Goal: Register for event/course

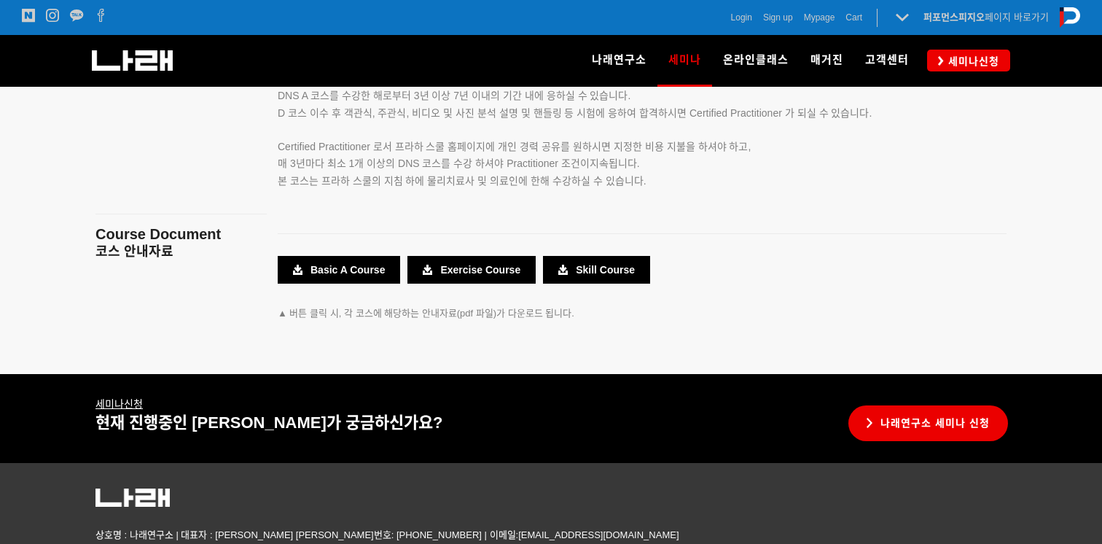
scroll to position [2752, 0]
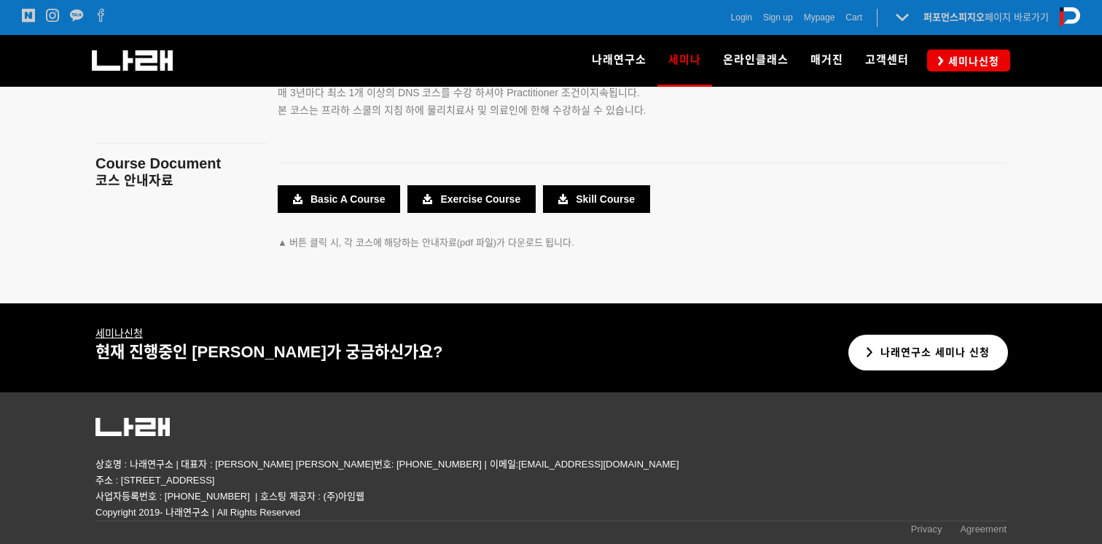
click at [913, 352] on link "나래연구소 세미나 신청" at bounding box center [928, 353] width 160 height 36
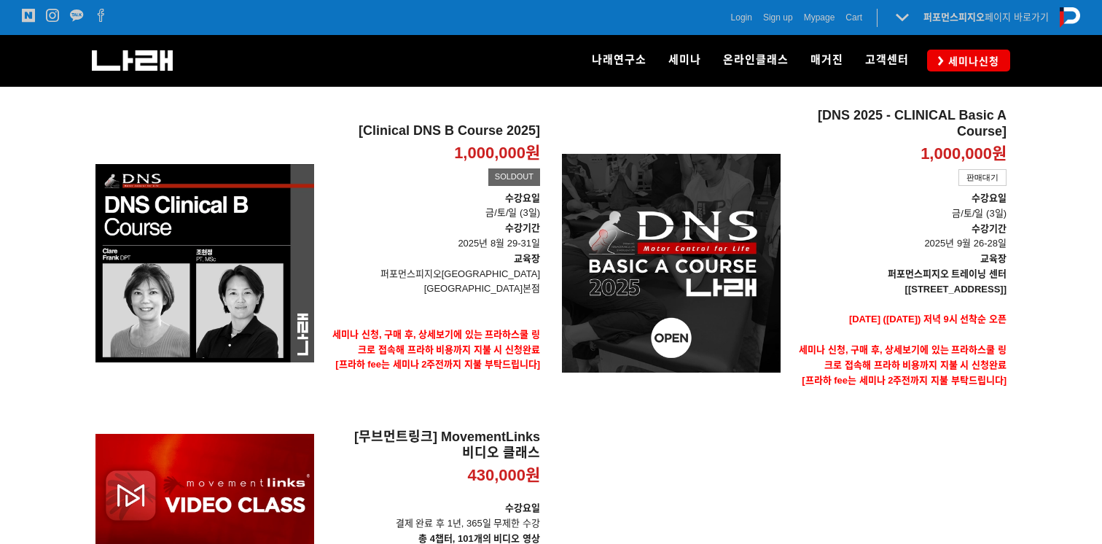
scroll to position [214, 0]
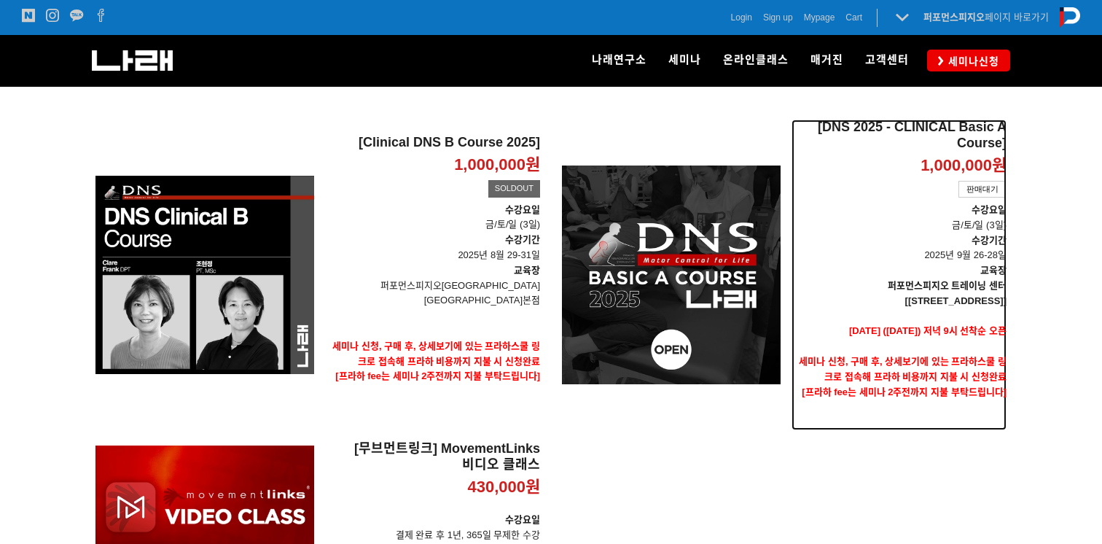
click at [929, 307] on p "[[STREET_ADDRESS]]" at bounding box center [898, 301] width 215 height 15
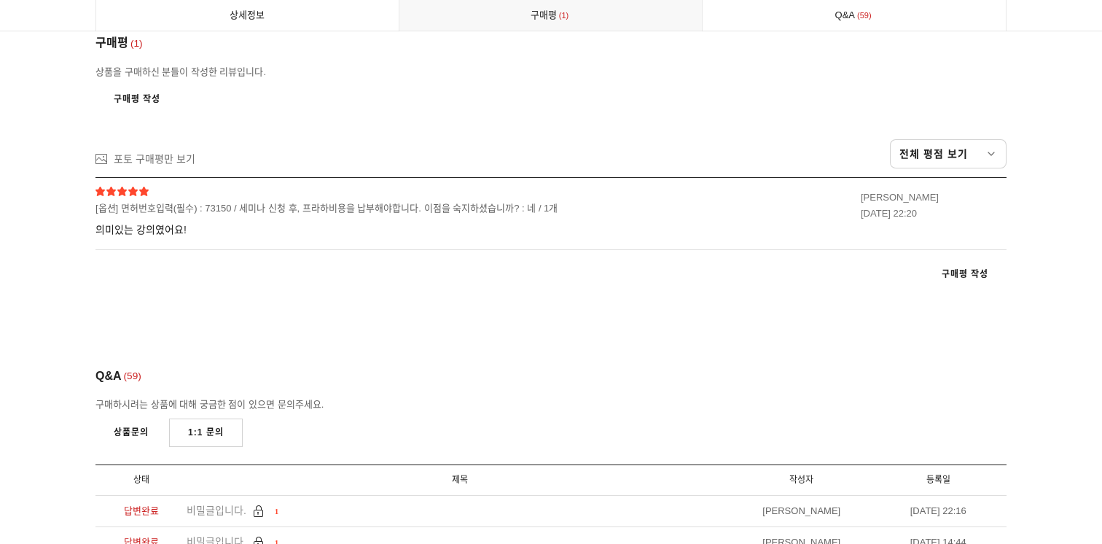
scroll to position [8085, 0]
